Goal: Transaction & Acquisition: Purchase product/service

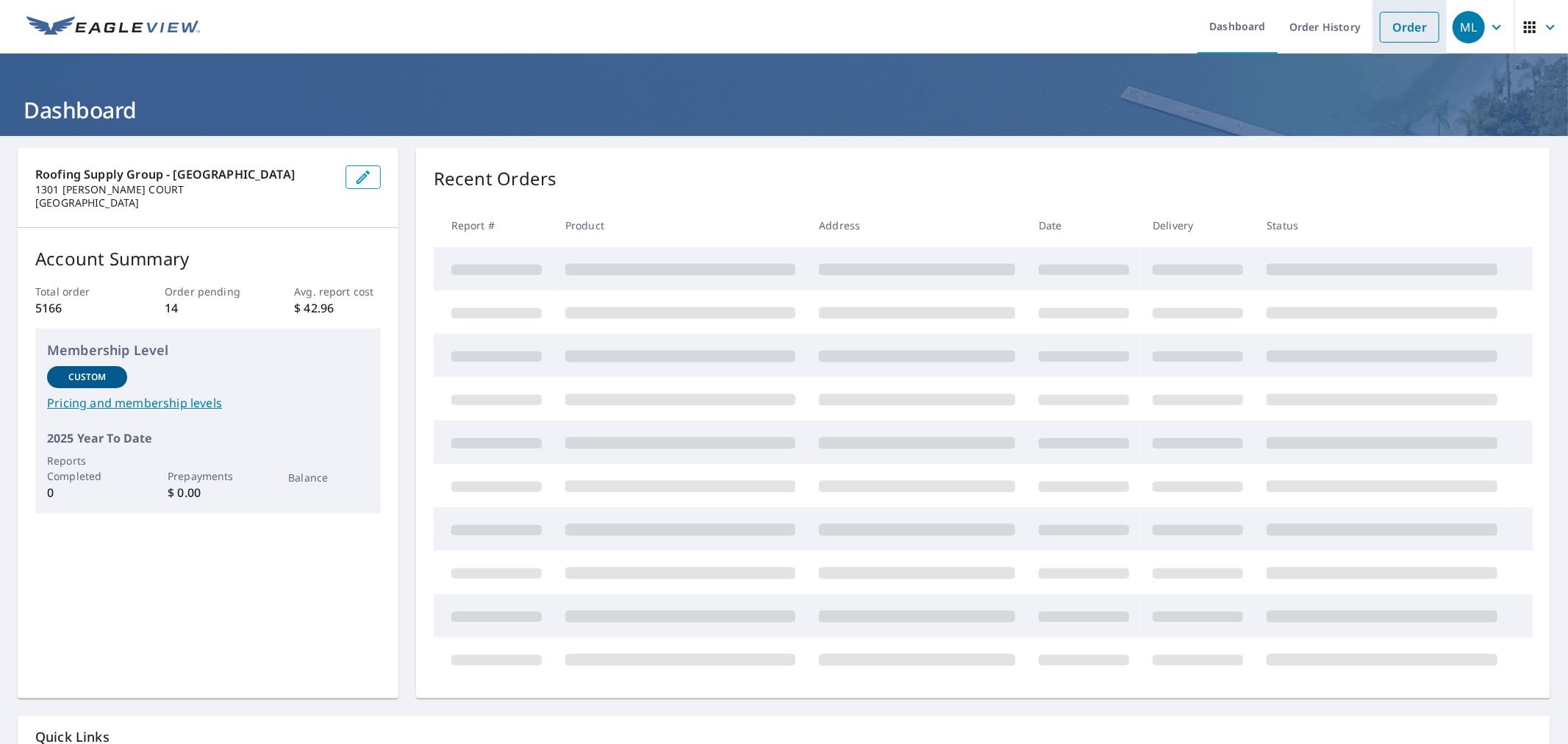
click at [1389, 26] on link "Order" at bounding box center [1409, 27] width 59 height 31
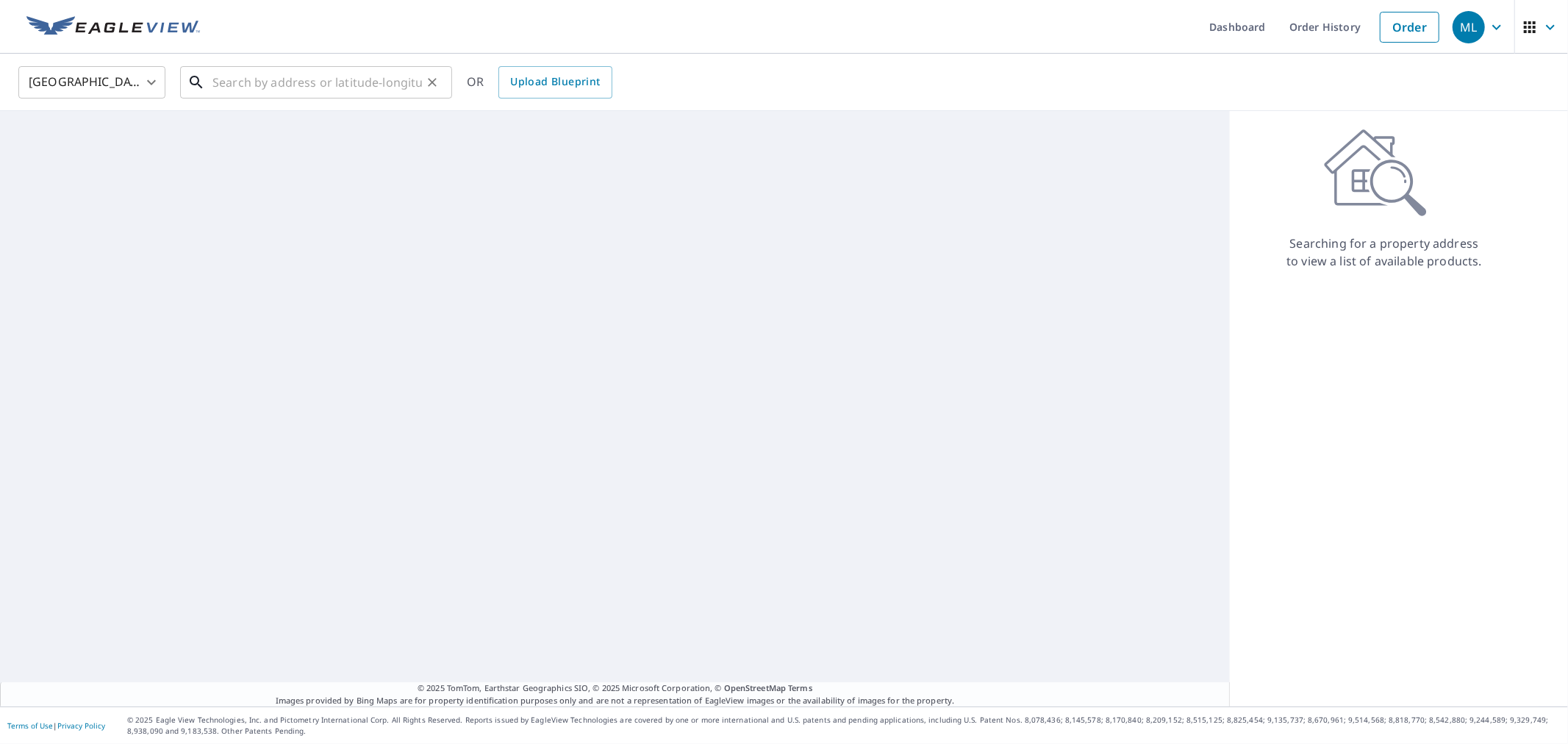
click at [354, 90] on input "text" at bounding box center [317, 82] width 209 height 41
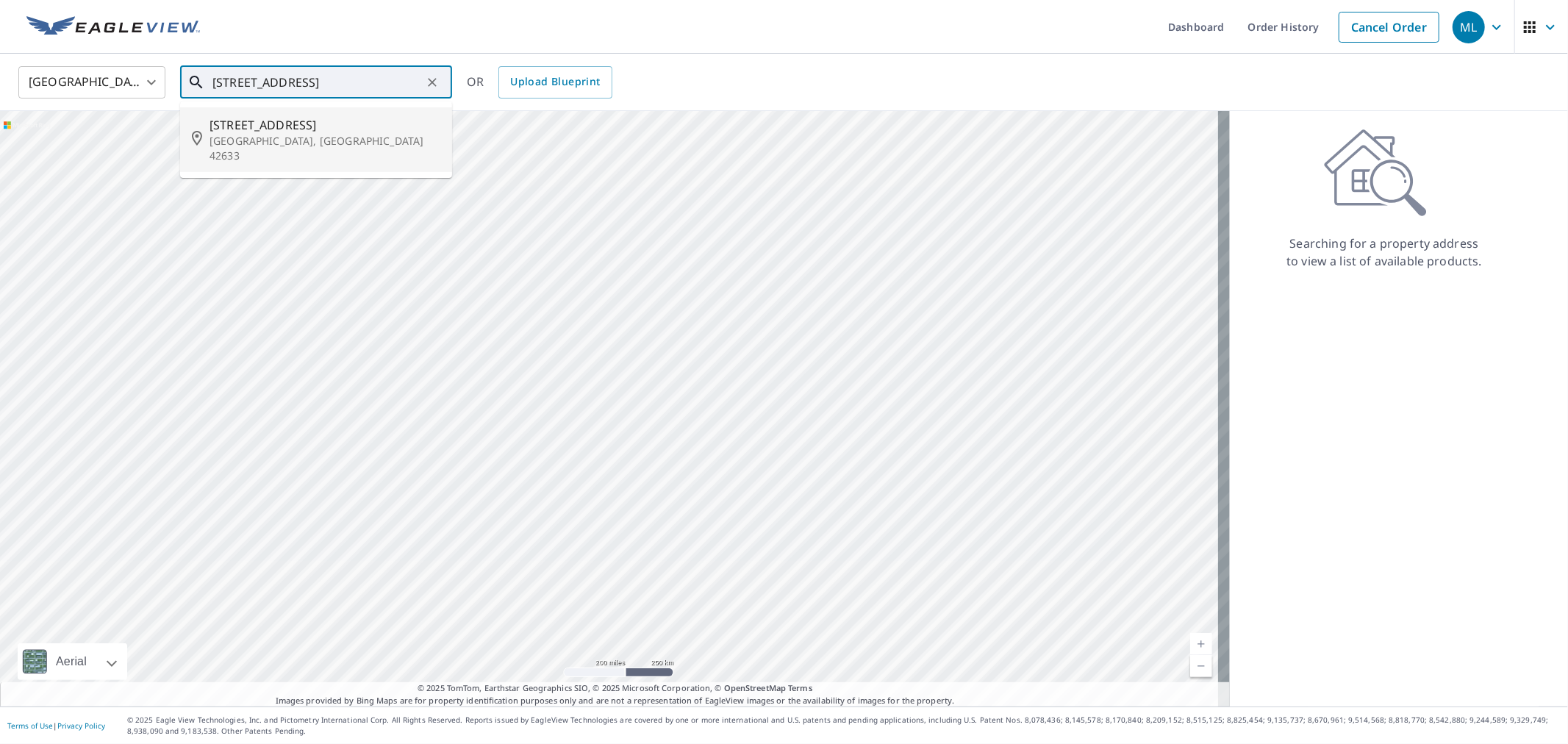
click at [331, 123] on span "[STREET_ADDRESS]" at bounding box center [325, 125] width 231 height 18
type input "[STREET_ADDRESS]"
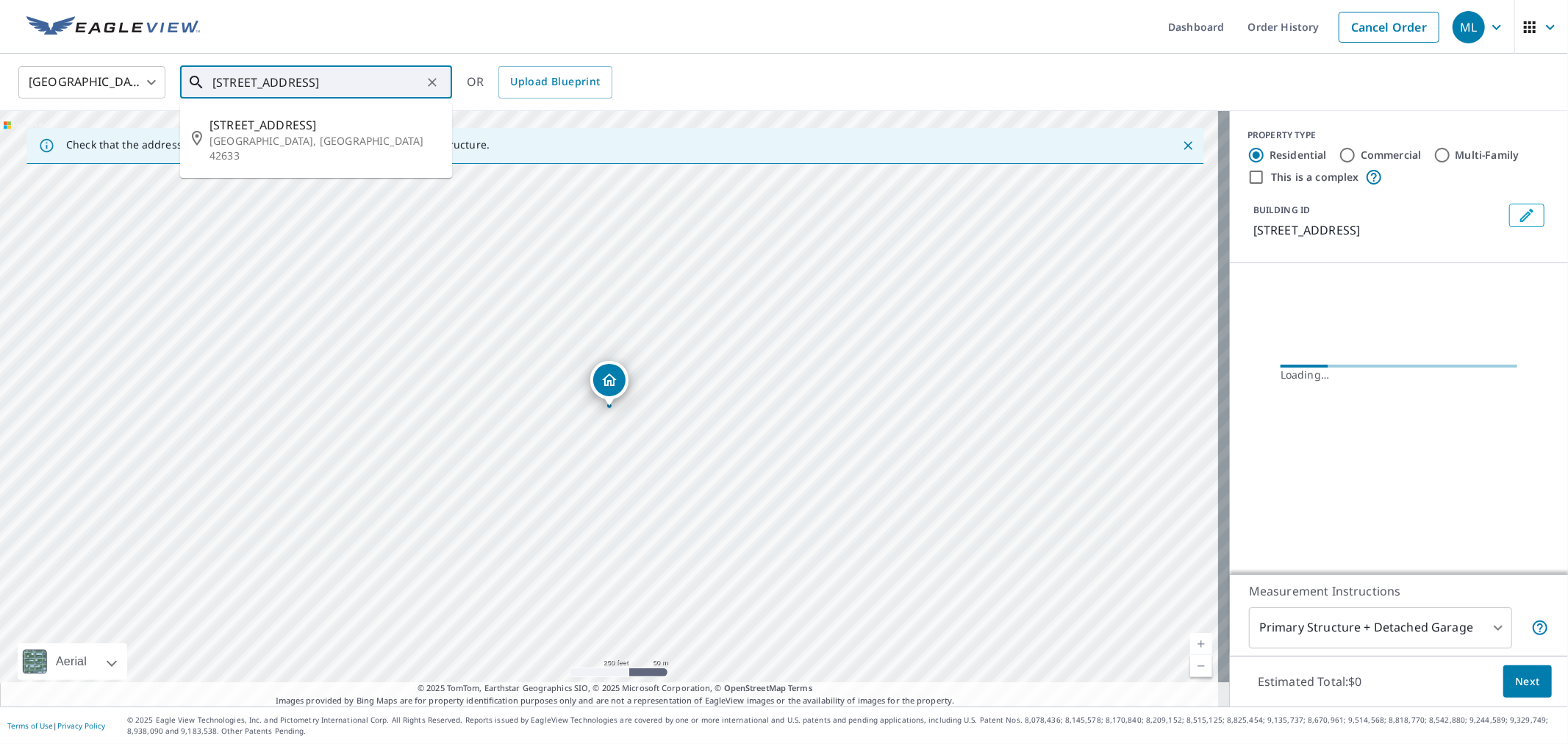
drag, startPoint x: 218, startPoint y: 82, endPoint x: 297, endPoint y: 83, distance: 79.0
click at [297, 83] on input "[STREET_ADDRESS]" at bounding box center [317, 82] width 209 height 41
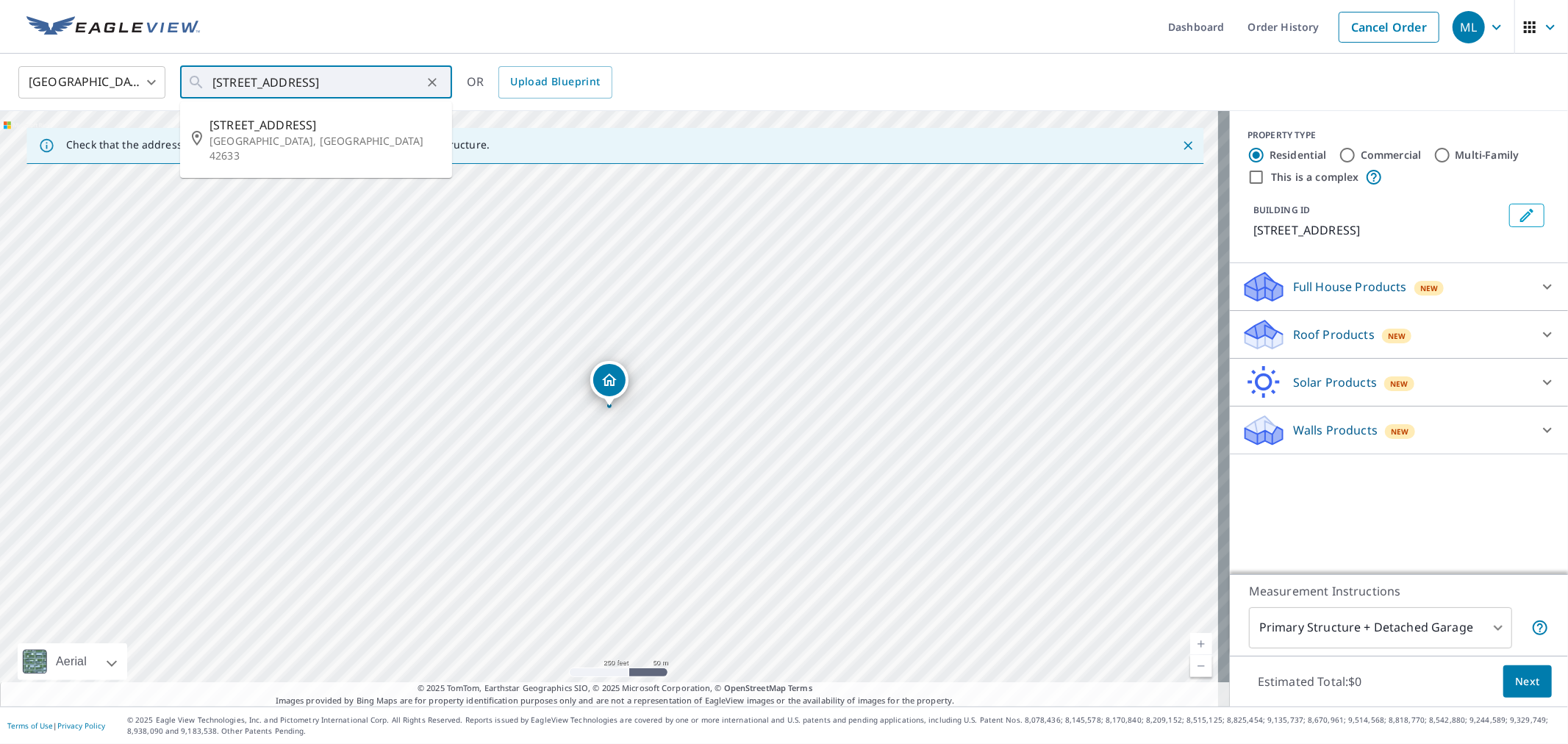
click at [1316, 339] on p "Roof Products" at bounding box center [1333, 334] width 82 height 18
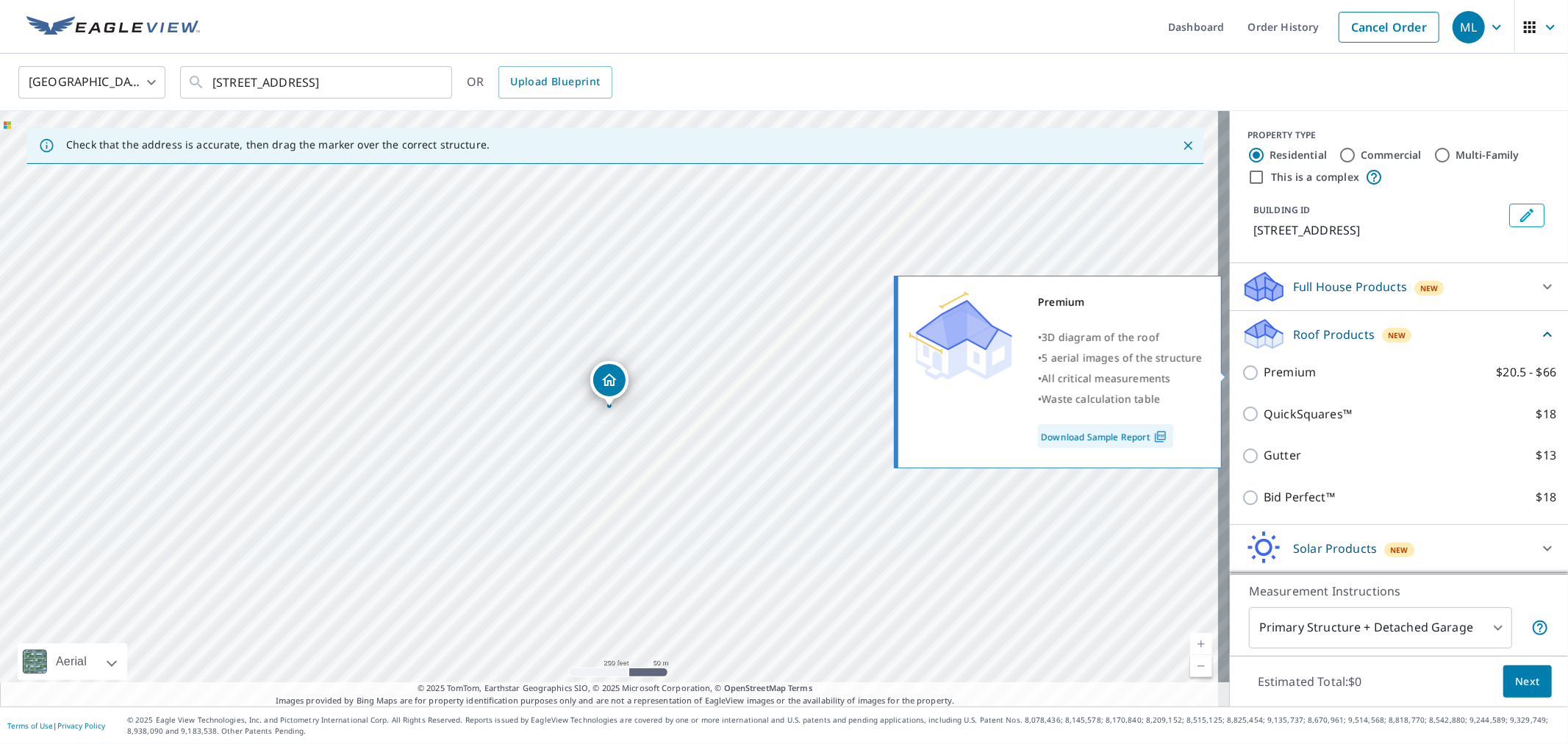
click at [1280, 375] on p "Premium" at bounding box center [1289, 372] width 52 height 19
click at [1264, 375] on input "Premium $20.5 - $66" at bounding box center [1253, 372] width 22 height 18
checkbox input "true"
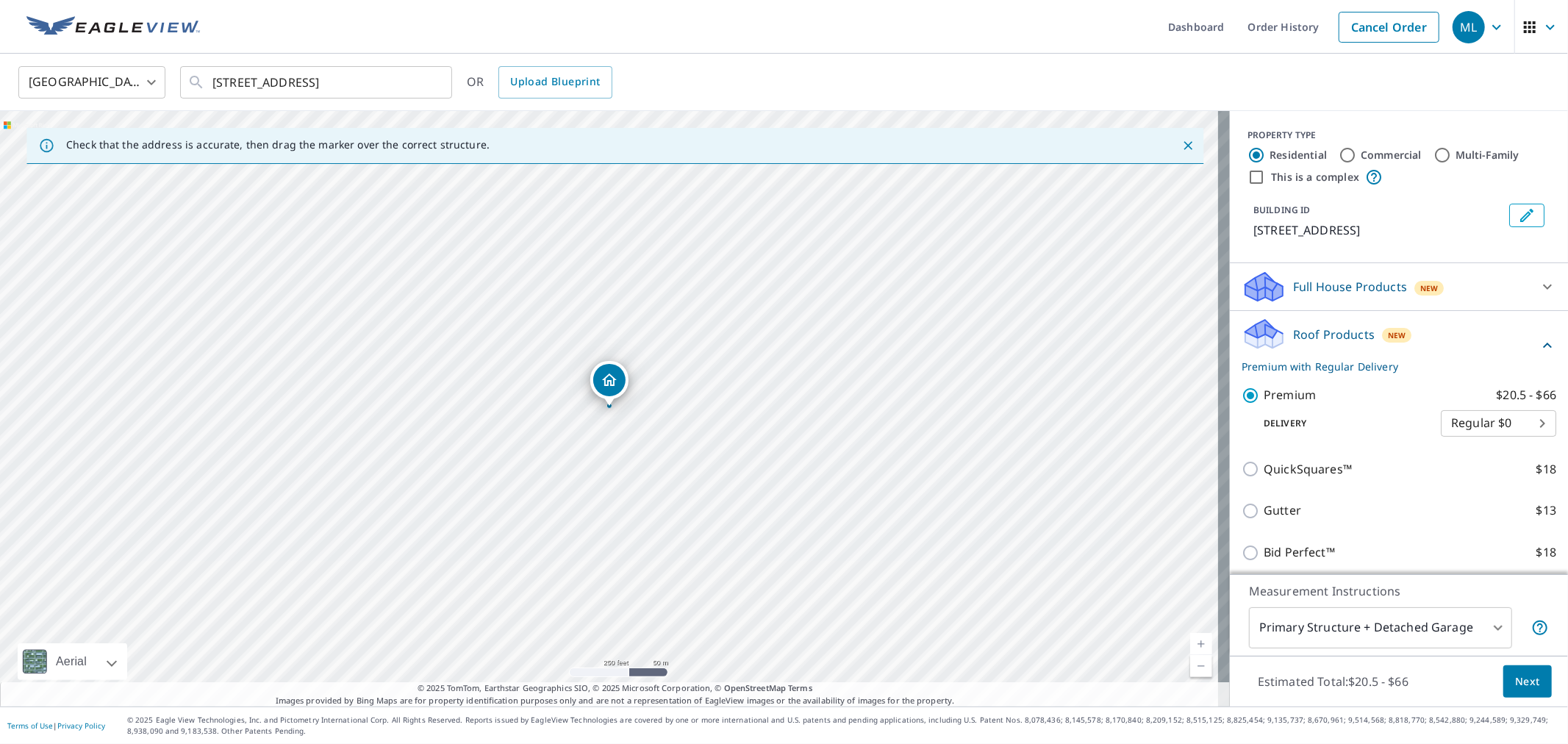
click at [1525, 677] on span "Next" at bounding box center [1526, 682] width 25 height 19
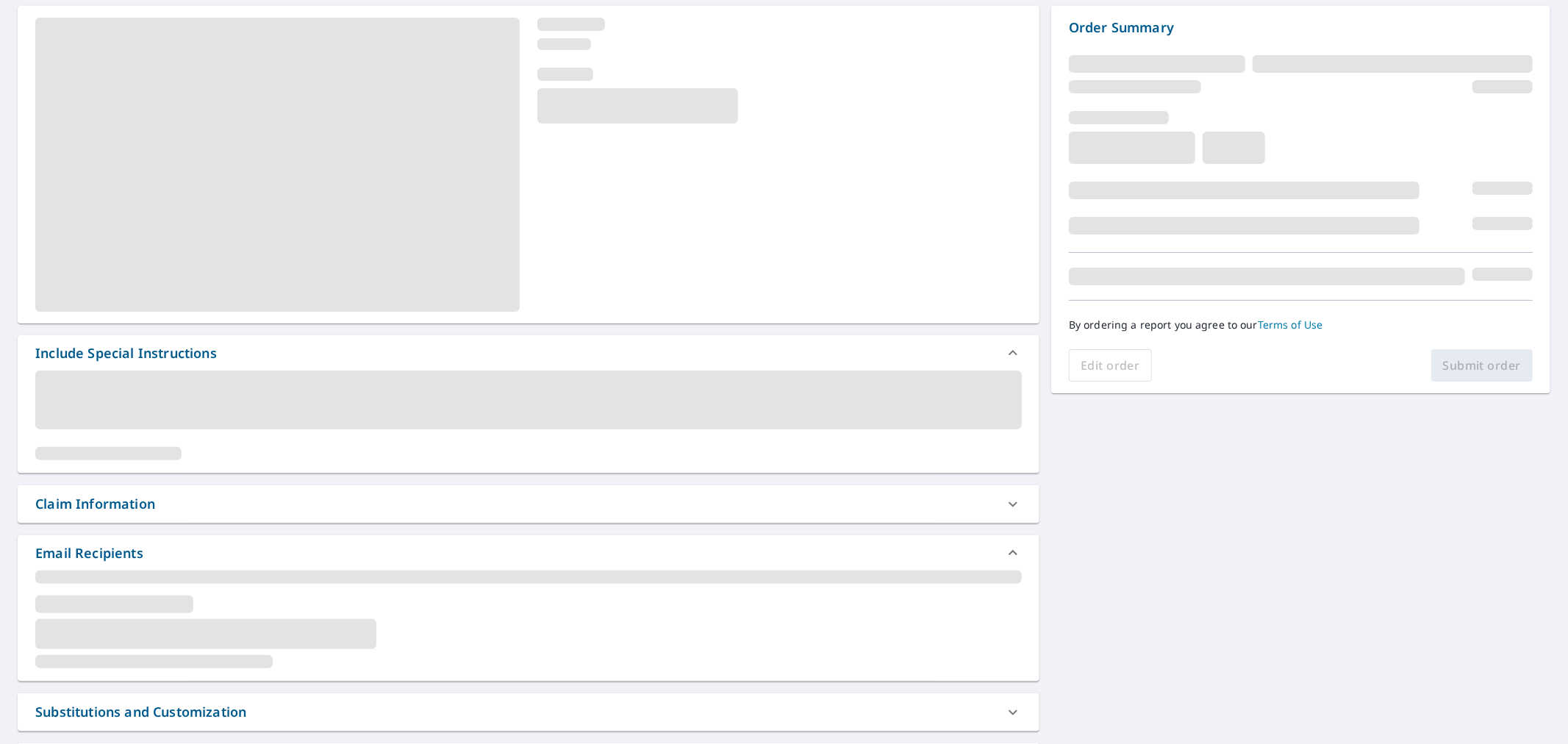
scroll to position [327, 0]
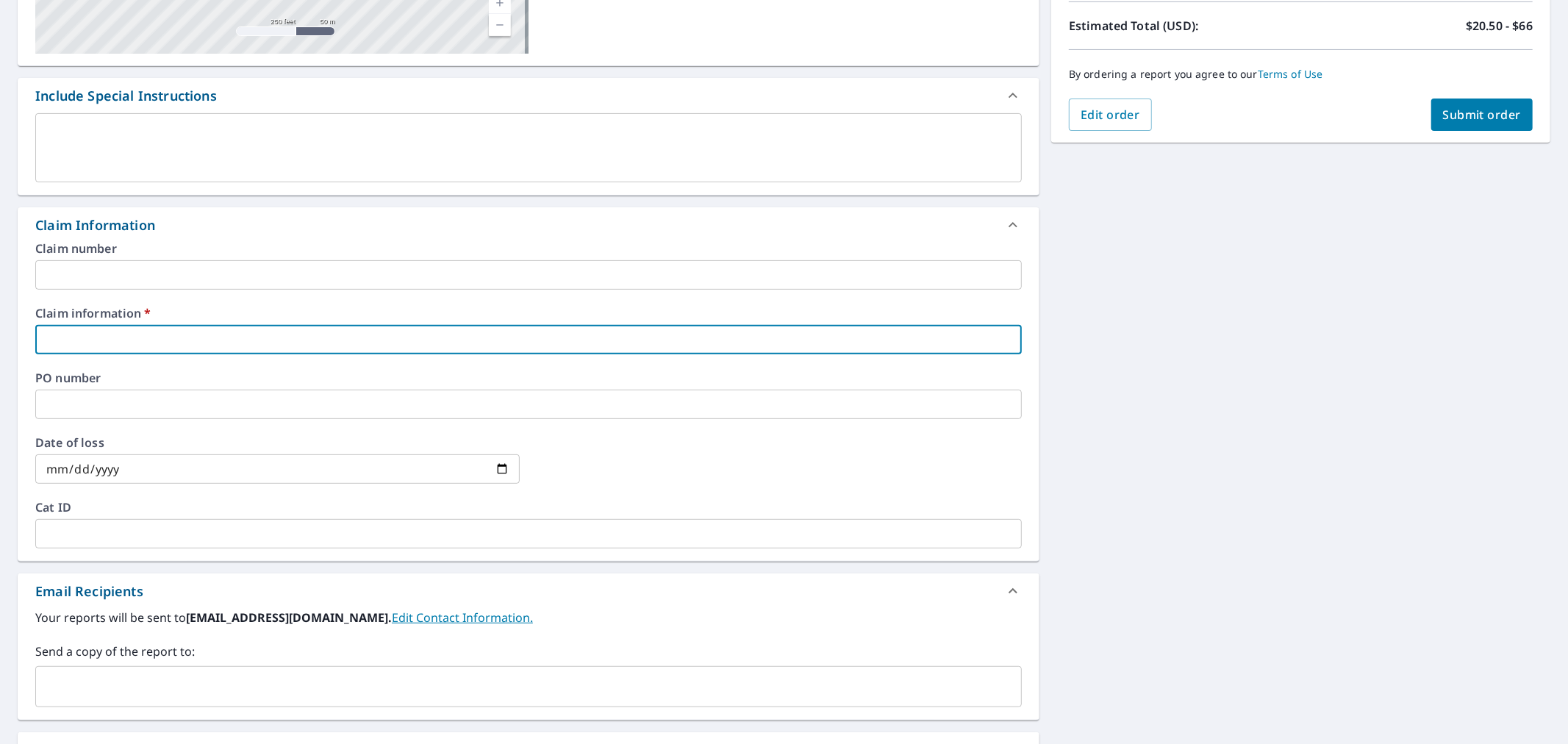
click at [395, 329] on input "text" at bounding box center [529, 339] width 987 height 30
paste input "[STREET_ADDRESS]"
type input "[STREET_ADDRESS]"
checkbox input "true"
type input "[STREET_ADDRESS]"
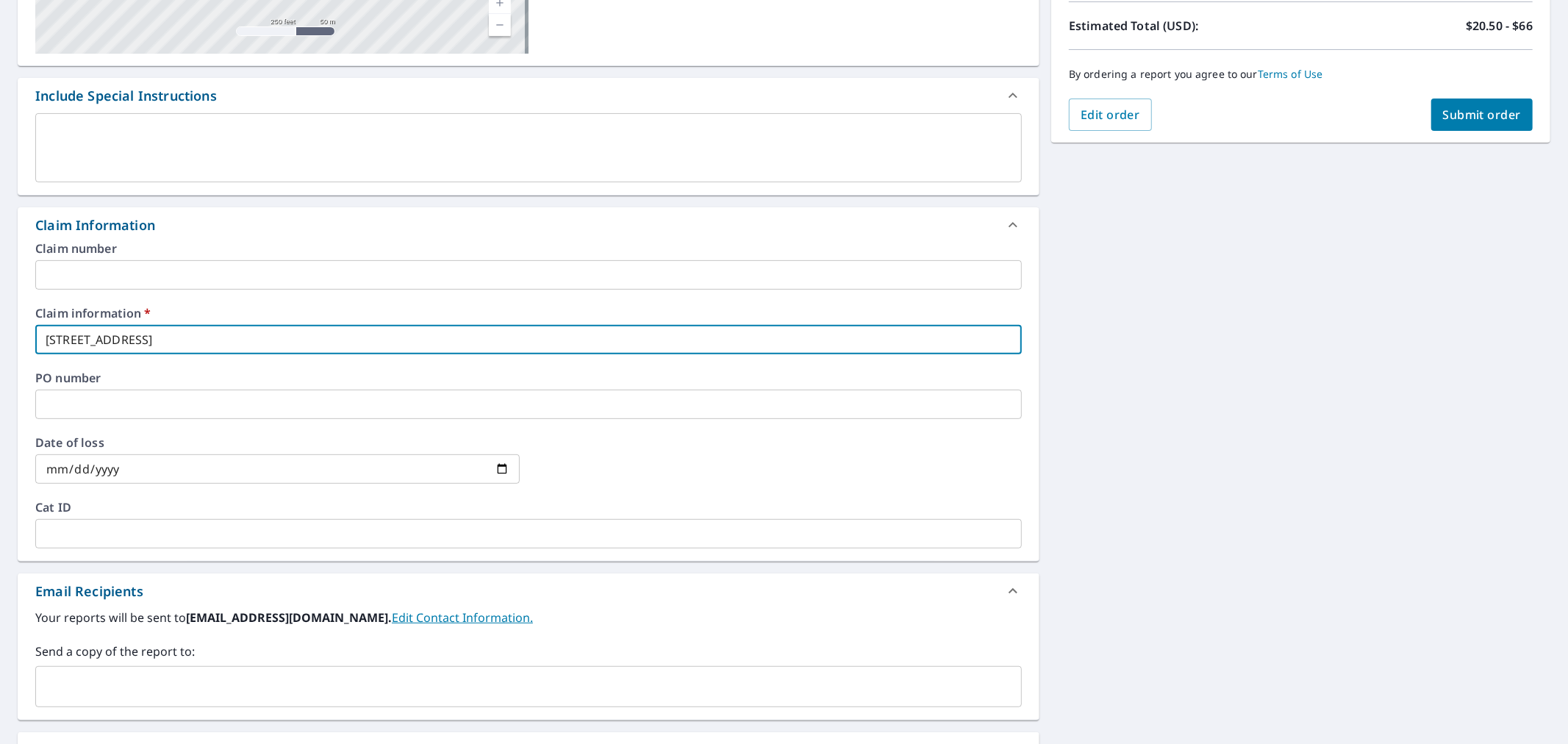
click at [281, 260] on input "text" at bounding box center [529, 275] width 987 height 30
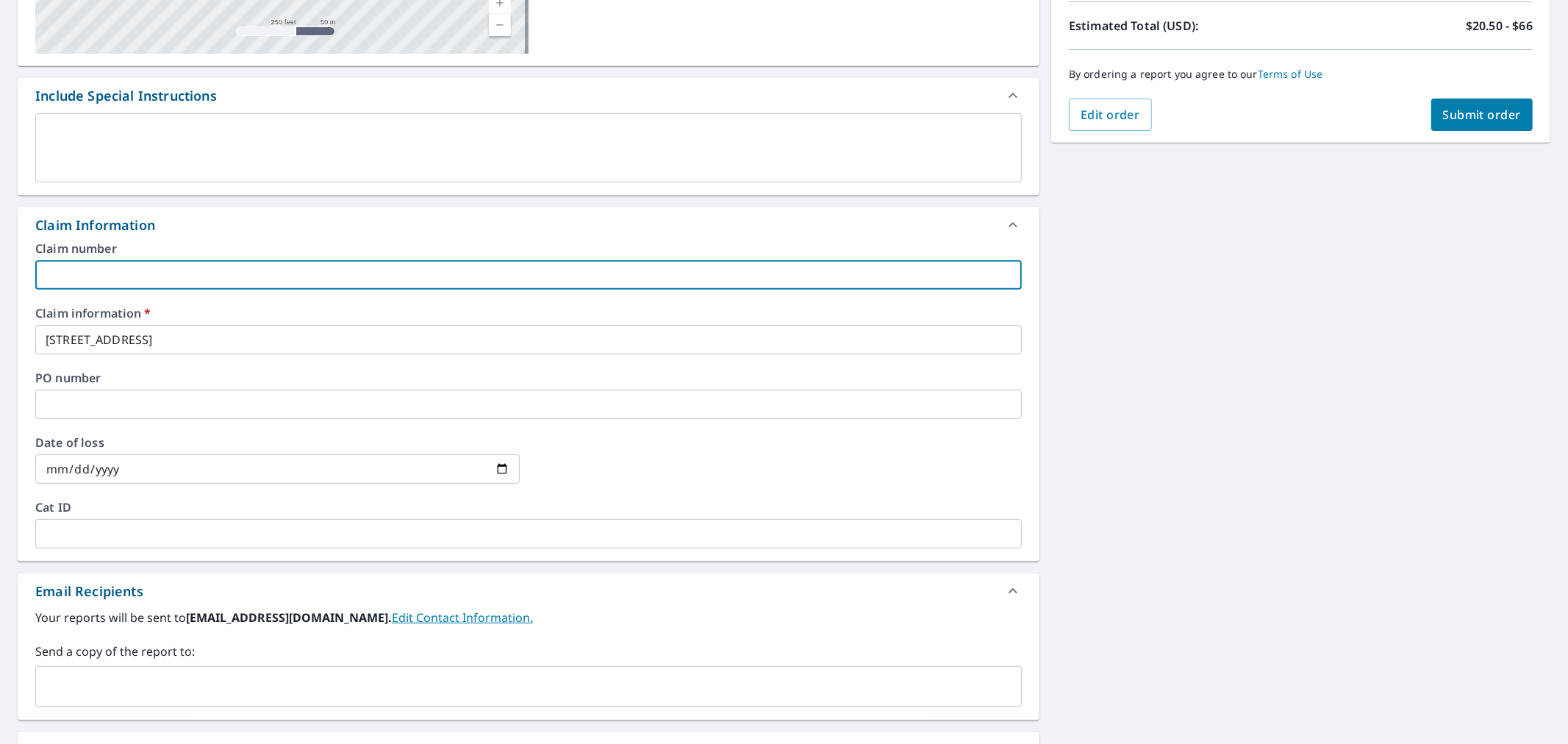
type input "Precision Elite Roofing"
checkbox input "true"
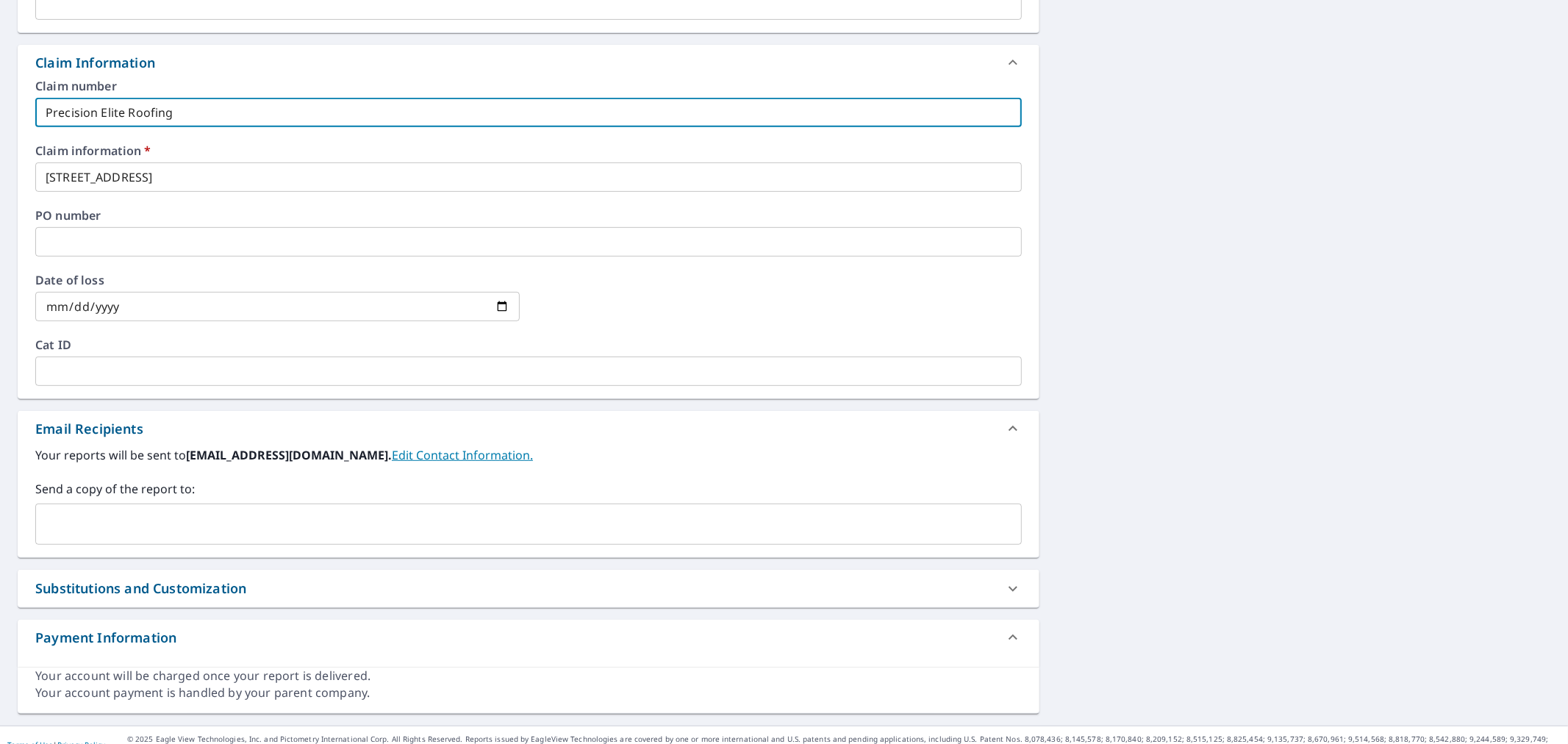
scroll to position [490, 0]
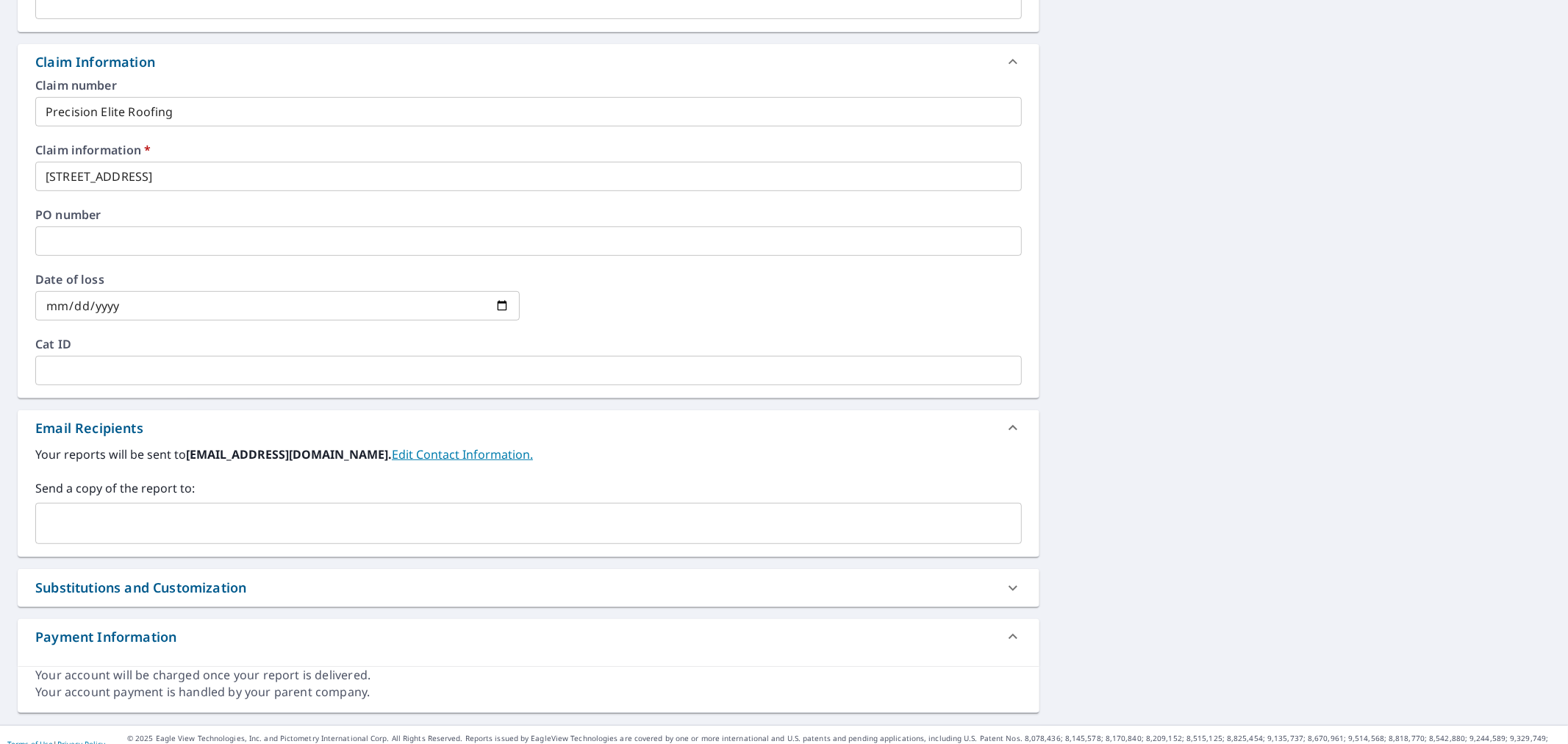
click at [307, 509] on input "text" at bounding box center [517, 523] width 951 height 28
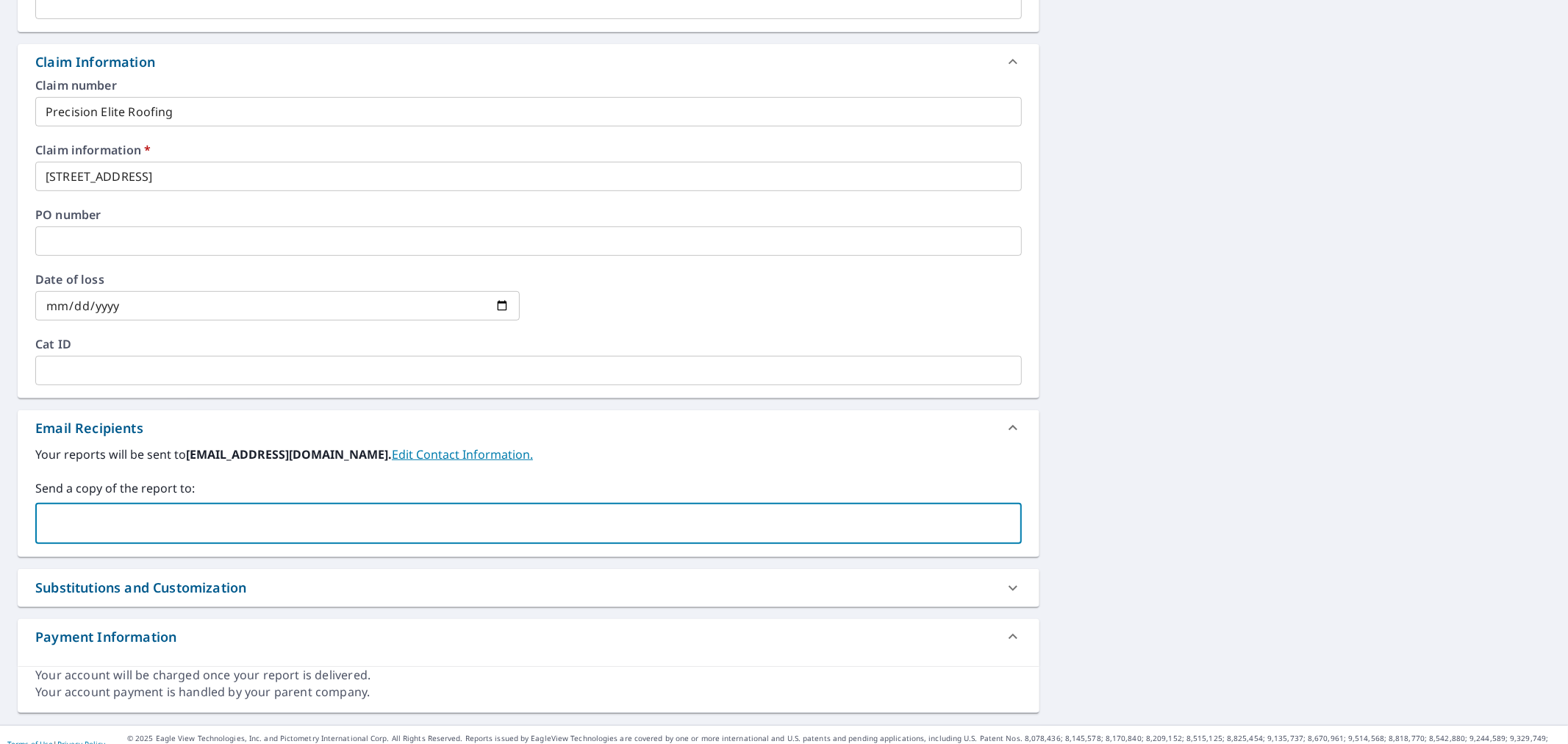
paste input "[PERSON_NAME][EMAIL_ADDRESS][DOMAIN_NAME]"
type input "[PERSON_NAME][EMAIL_ADDRESS][DOMAIN_NAME]"
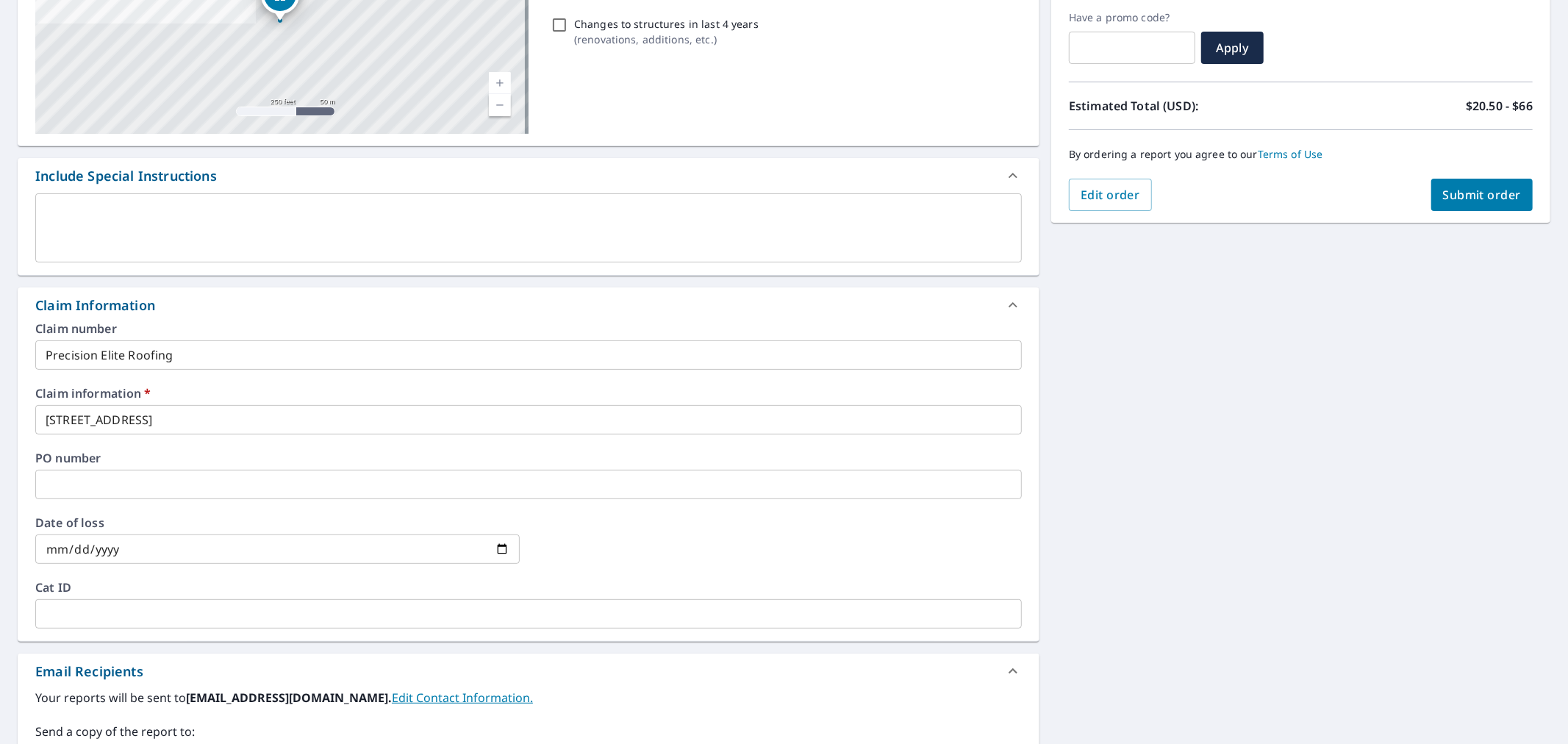
scroll to position [245, 0]
click at [1475, 209] on button "Submit order" at bounding box center [1482, 196] width 102 height 32
checkbox input "true"
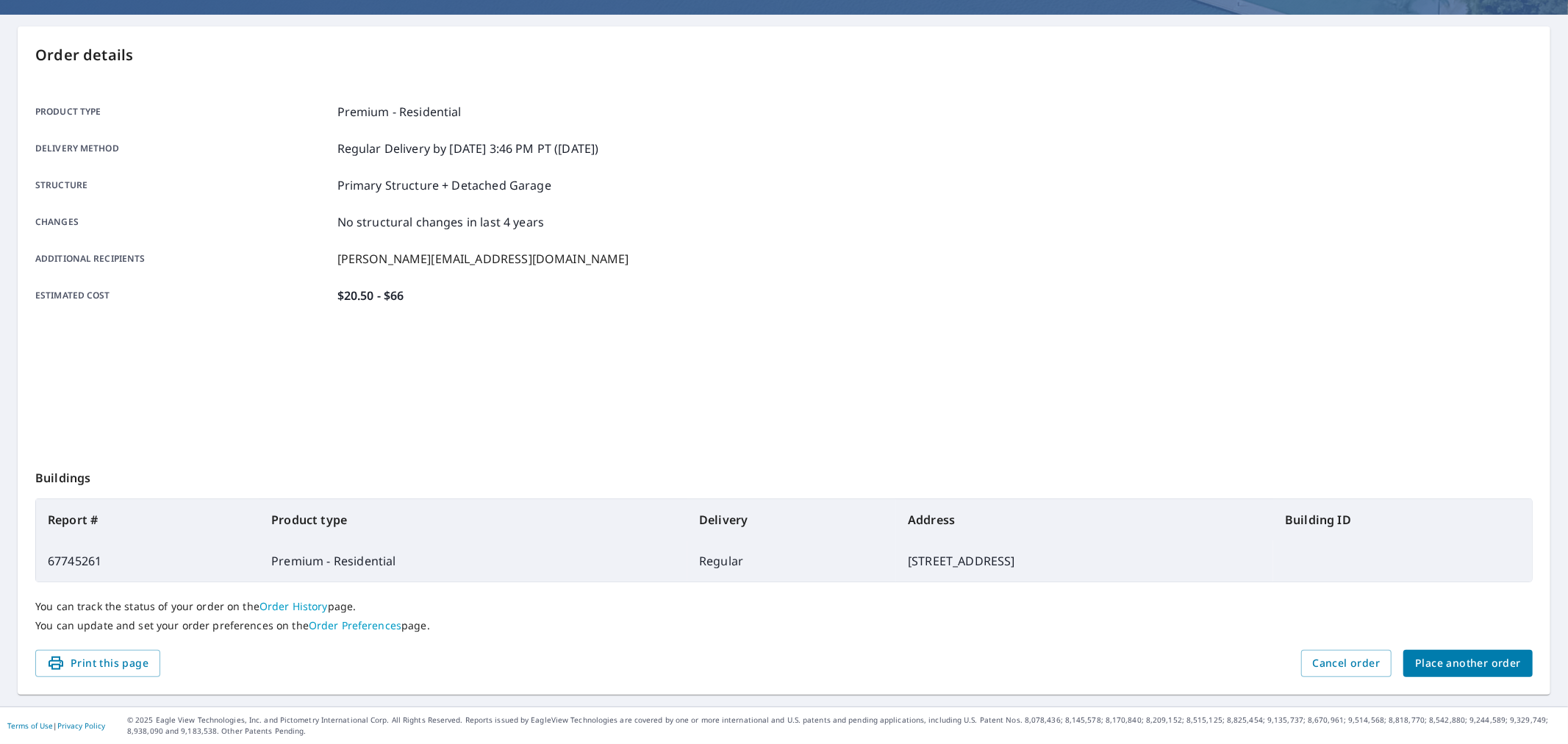
scroll to position [121, 0]
